Goal: Information Seeking & Learning: Check status

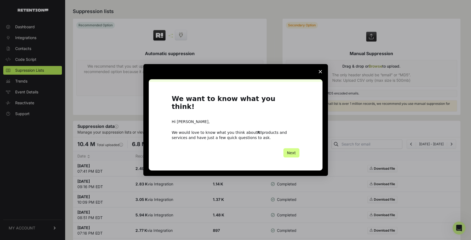
click at [321, 73] on icon "Close survey" at bounding box center [320, 71] width 3 height 3
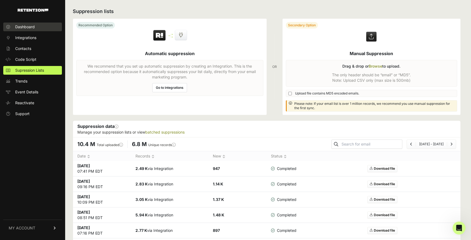
click at [38, 30] on link "Dashboard" at bounding box center [32, 27] width 59 height 9
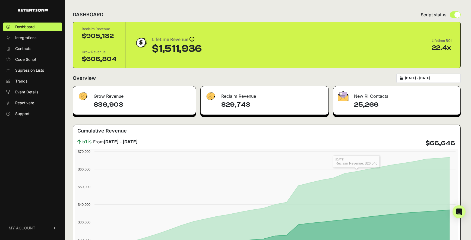
click at [431, 80] on input "2025-07-16 - 2025-08-15" at bounding box center [431, 78] width 52 height 4
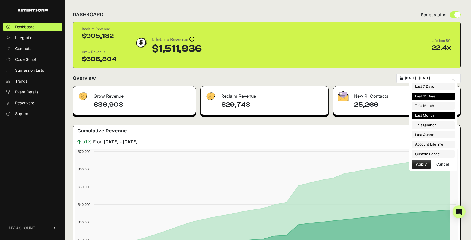
click at [427, 114] on li "Last Month" at bounding box center [433, 116] width 43 height 8
type input "2025-07-01 - 2025-07-31"
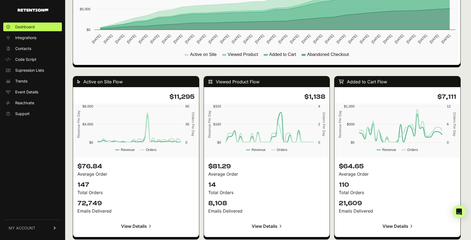
scroll to position [460, 0]
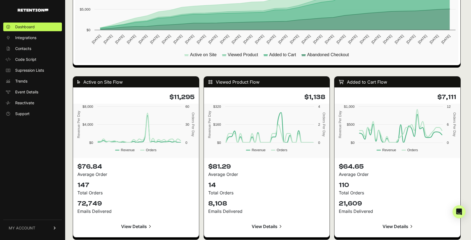
drag, startPoint x: 195, startPoint y: 98, endPoint x: 169, endPoint y: 98, distance: 26.1
click at [169, 98] on div "$11,295" at bounding box center [136, 97] width 126 height 13
copy h4 "$11,295"
drag, startPoint x: 326, startPoint y: 98, endPoint x: 305, endPoint y: 98, distance: 20.9
click at [305, 98] on div "$1,138" at bounding box center [267, 97] width 126 height 13
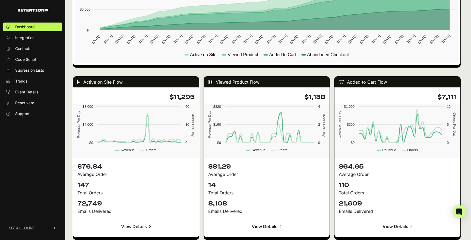
copy h4 "$1,138"
drag, startPoint x: 458, startPoint y: 98, endPoint x: 438, endPoint y: 98, distance: 19.3
click at [438, 98] on div "$7,111" at bounding box center [398, 97] width 126 height 13
copy h4 "$7,111"
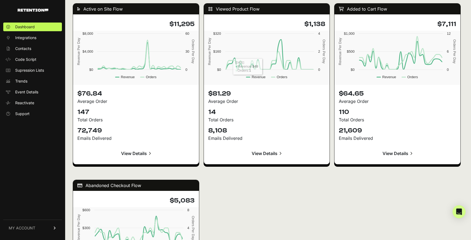
scroll to position [576, 0]
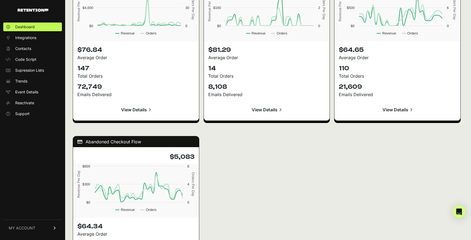
drag, startPoint x: 197, startPoint y: 157, endPoint x: 167, endPoint y: 158, distance: 30.7
click at [167, 158] on div "$5,083" at bounding box center [136, 157] width 126 height 13
copy h4 "$5,083"
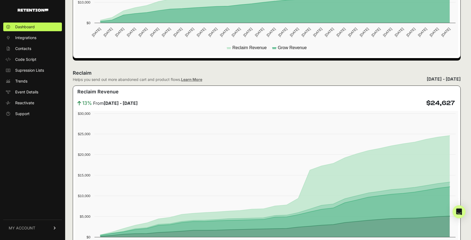
scroll to position [253, 0]
drag, startPoint x: 456, startPoint y: 103, endPoint x: 428, endPoint y: 103, distance: 28.5
click at [428, 103] on div "13% From June 01 - June 30 $24,627" at bounding box center [266, 103] width 383 height 9
copy h4 "$24,627"
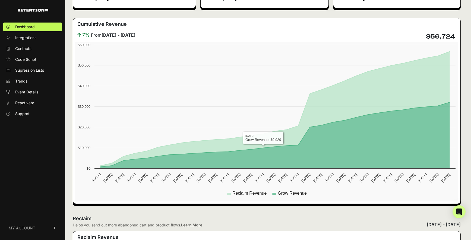
scroll to position [33, 0]
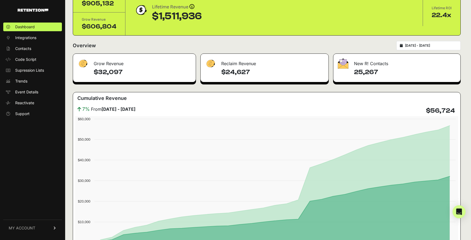
drag, startPoint x: 121, startPoint y: 71, endPoint x: 93, endPoint y: 71, distance: 28.3
click at [93, 71] on div "$32,097" at bounding box center [134, 75] width 123 height 14
copy h4 "$32,097"
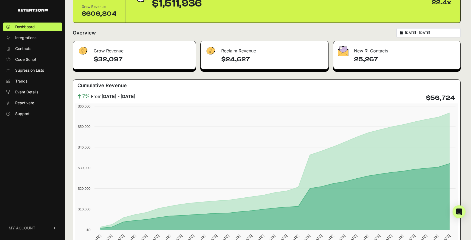
scroll to position [50, 0]
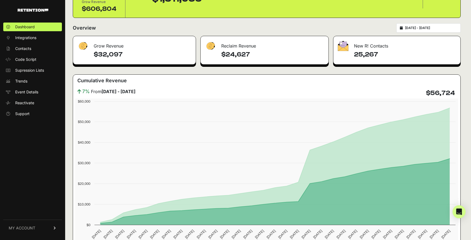
drag, startPoint x: 380, startPoint y: 54, endPoint x: 354, endPoint y: 54, distance: 25.5
click at [354, 54] on h4 "25,267" at bounding box center [405, 54] width 102 height 9
copy h4 "25,267"
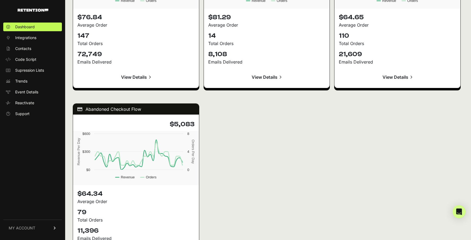
scroll to position [822, 0]
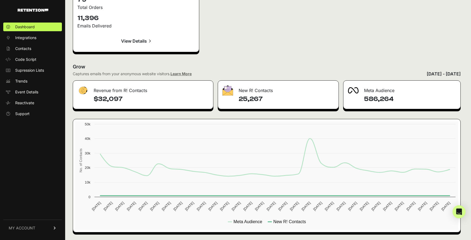
drag, startPoint x: 395, startPoint y: 98, endPoint x: 355, endPoint y: 98, distance: 39.9
click at [355, 98] on div "586,264" at bounding box center [402, 102] width 117 height 14
copy h4 "586,264"
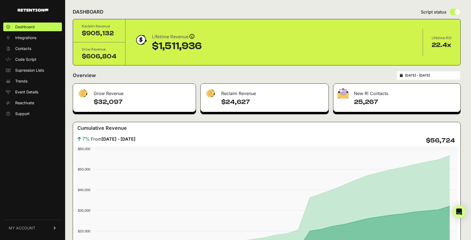
scroll to position [0, 0]
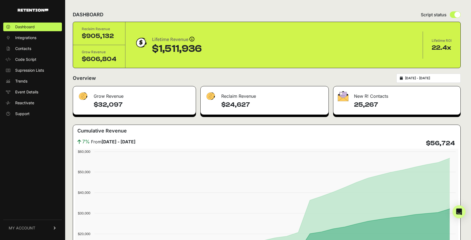
drag, startPoint x: 456, startPoint y: 144, endPoint x: 426, endPoint y: 148, distance: 30.2
click at [426, 148] on div "7% From June 01 - June 30 $56,724" at bounding box center [266, 143] width 383 height 11
drag, startPoint x: 457, startPoint y: 144, endPoint x: 428, endPoint y: 143, distance: 29.1
click at [428, 143] on div "7% From June 01 - June 30 $56,724" at bounding box center [266, 143] width 383 height 11
copy h4 "$56,724"
